Goal: Information Seeking & Learning: Learn about a topic

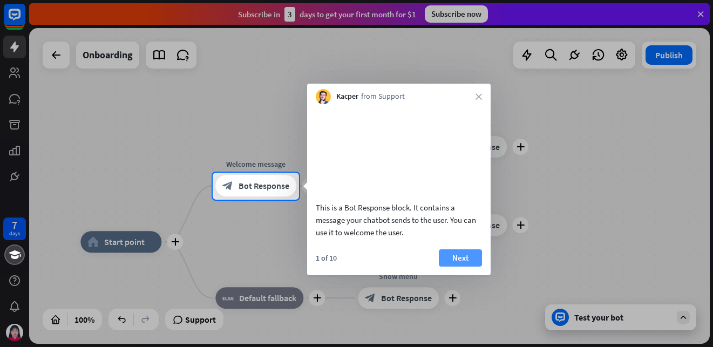
click at [461, 267] on button "Next" at bounding box center [460, 257] width 43 height 17
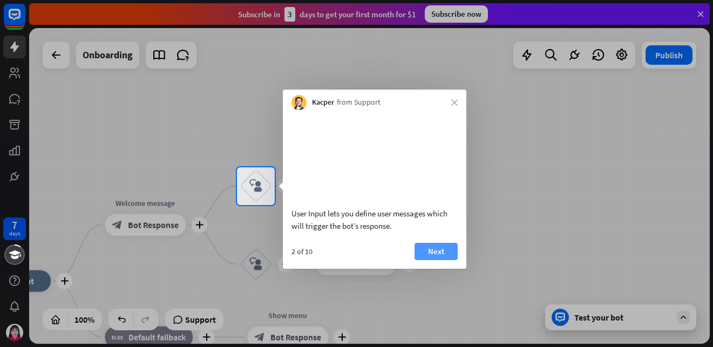
click at [447, 260] on button "Next" at bounding box center [435, 251] width 43 height 17
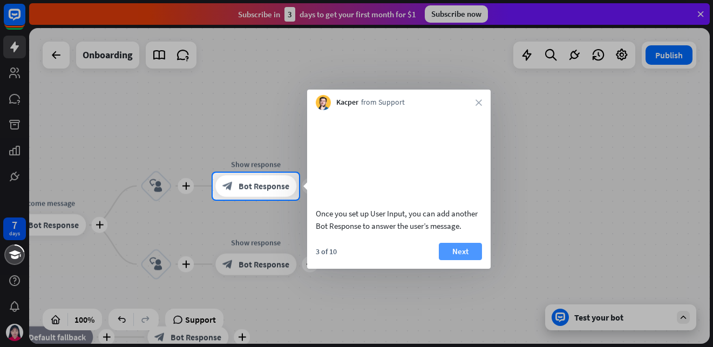
click at [449, 260] on button "Next" at bounding box center [460, 251] width 43 height 17
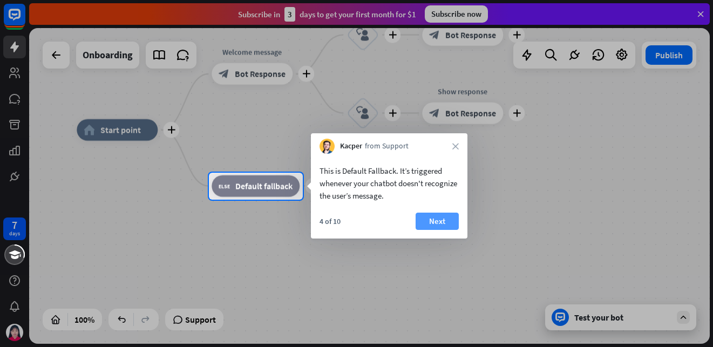
click at [443, 226] on button "Next" at bounding box center [436, 221] width 43 height 17
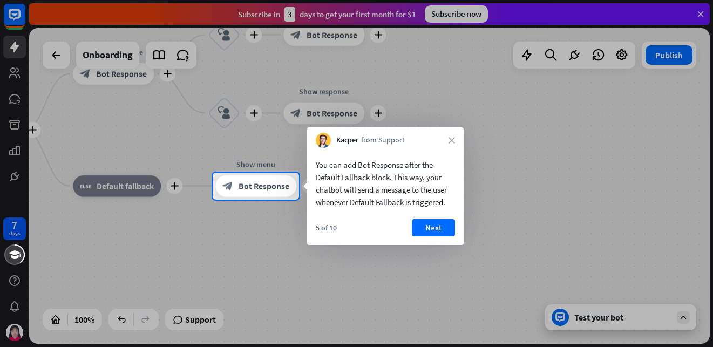
click at [443, 226] on button "Next" at bounding box center [433, 227] width 43 height 17
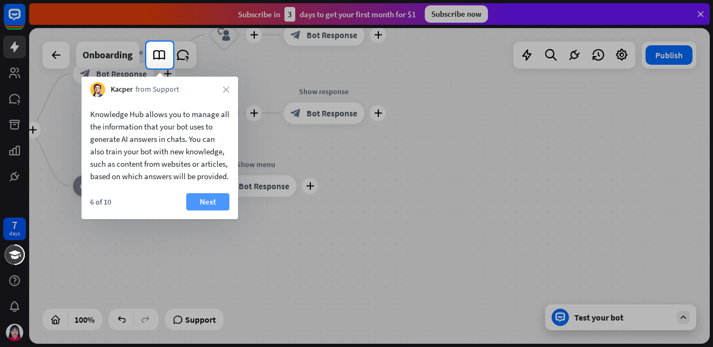
click at [206, 210] on button "Next" at bounding box center [207, 201] width 43 height 17
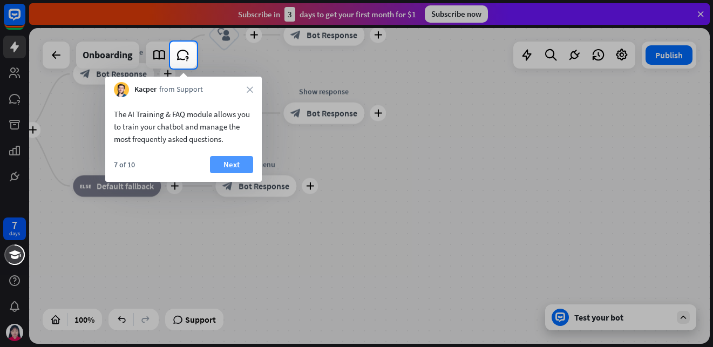
click at [228, 167] on button "Next" at bounding box center [231, 164] width 43 height 17
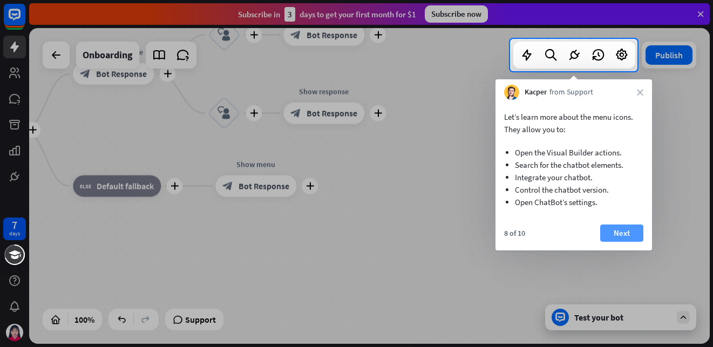
click at [616, 240] on button "Next" at bounding box center [621, 232] width 43 height 17
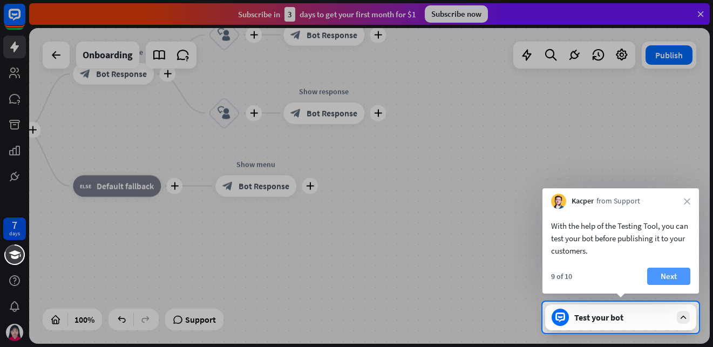
click at [657, 272] on button "Next" at bounding box center [668, 276] width 43 height 17
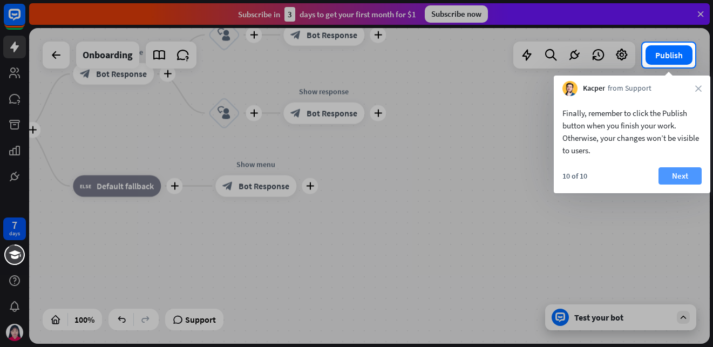
click at [680, 177] on button "Next" at bounding box center [679, 175] width 43 height 17
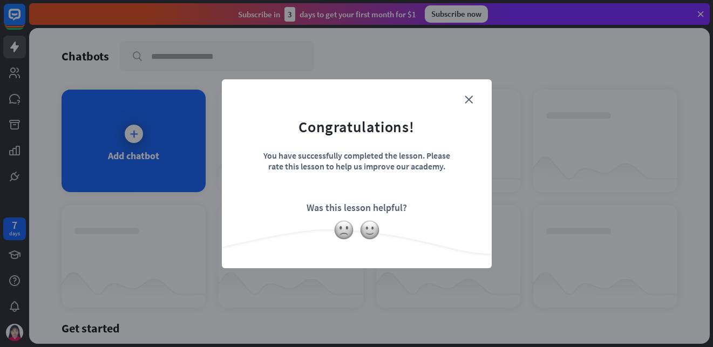
click at [469, 93] on form "Congratulations! You have successfully completed the lesson. Please rate this l…" at bounding box center [356, 157] width 243 height 129
click at [468, 98] on icon "close" at bounding box center [468, 99] width 8 height 8
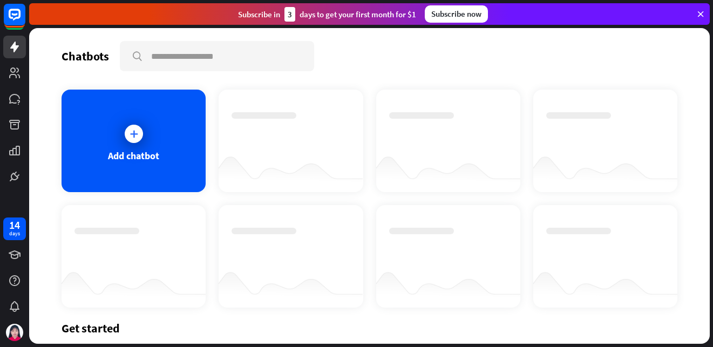
click at [136, 133] on icon at bounding box center [133, 133] width 11 height 11
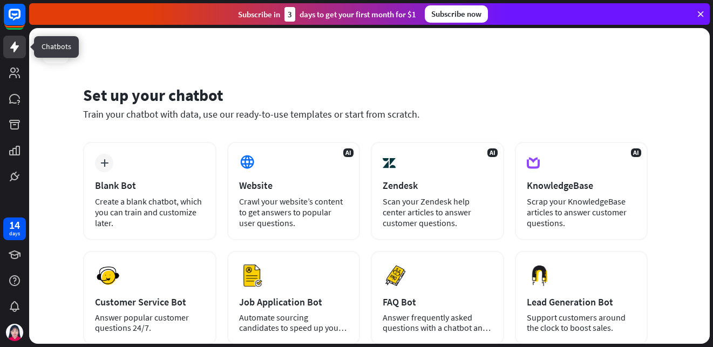
click at [15, 45] on icon at bounding box center [14, 47] width 9 height 11
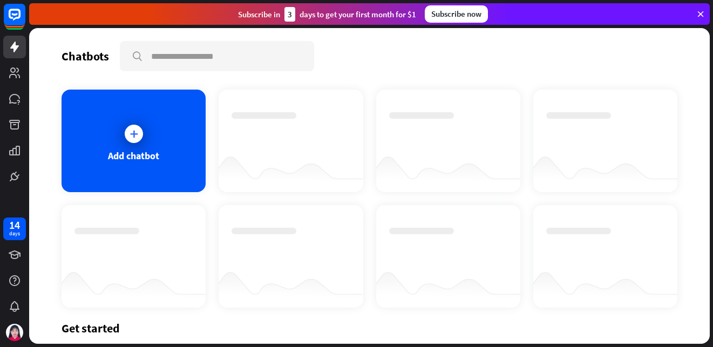
click at [455, 10] on div "Subscribe now" at bounding box center [456, 13] width 63 height 17
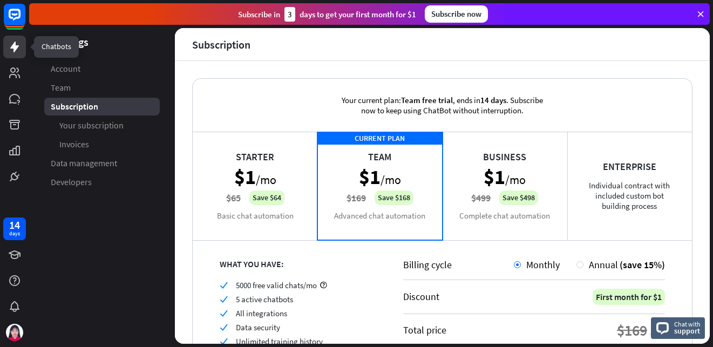
click at [18, 52] on icon at bounding box center [14, 46] width 13 height 13
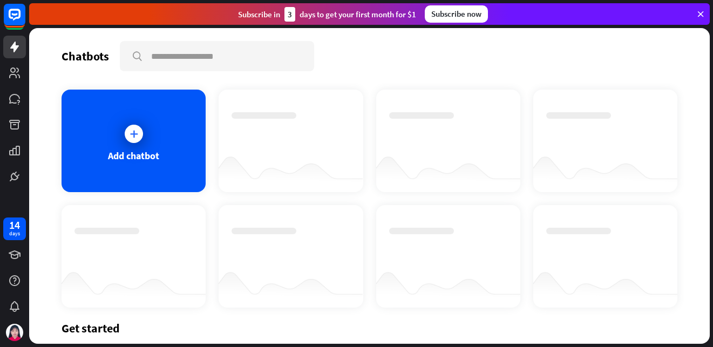
click at [77, 56] on div "Chatbots" at bounding box center [85, 56] width 47 height 15
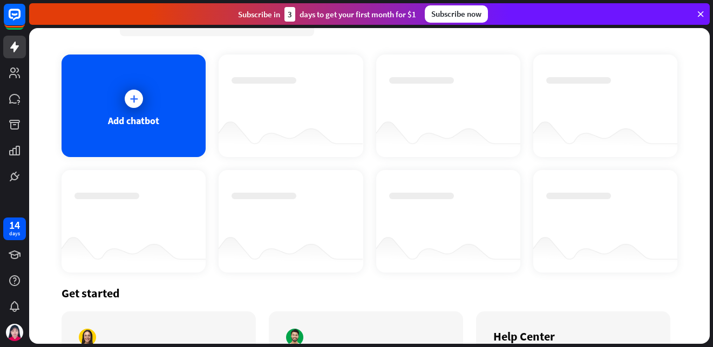
scroll to position [134, 0]
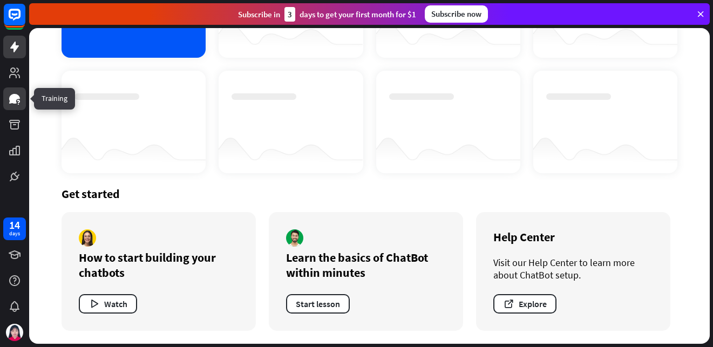
click at [20, 97] on icon at bounding box center [14, 98] width 13 height 13
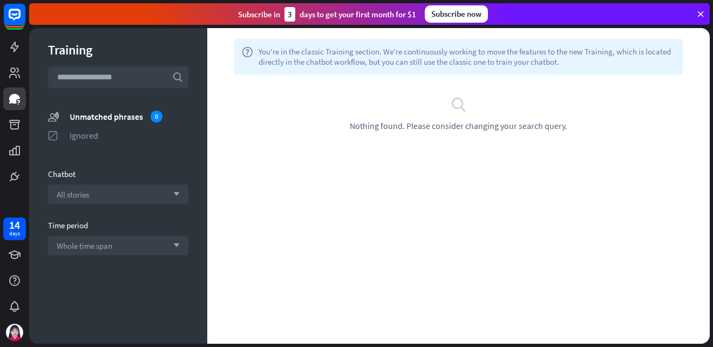
click at [128, 84] on input "text" at bounding box center [118, 77] width 140 height 22
